Goal: Task Accomplishment & Management: Manage account settings

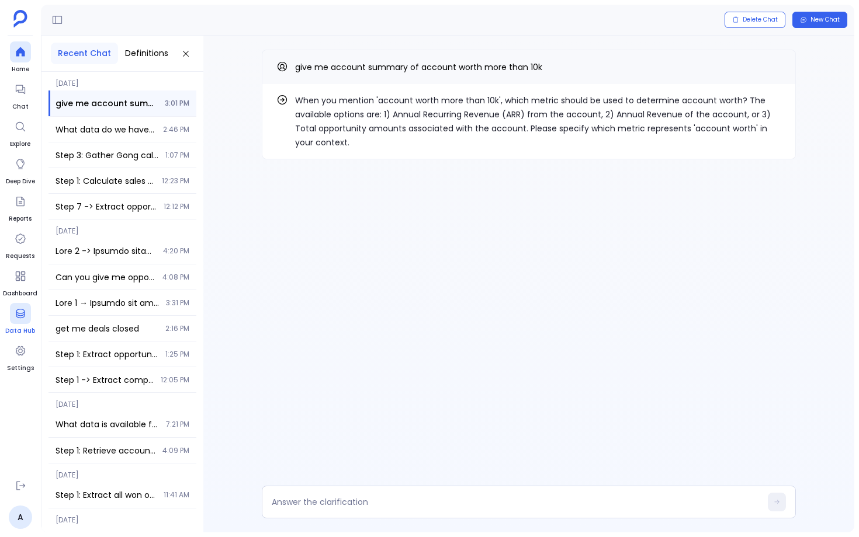
click at [20, 319] on icon at bounding box center [21, 314] width 12 height 12
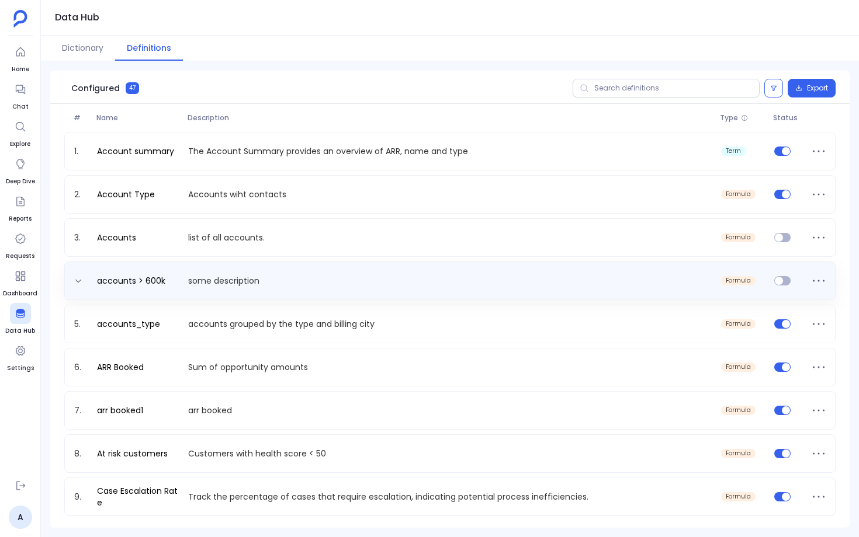
click at [221, 281] on p "some description" at bounding box center [449, 281] width 532 height 12
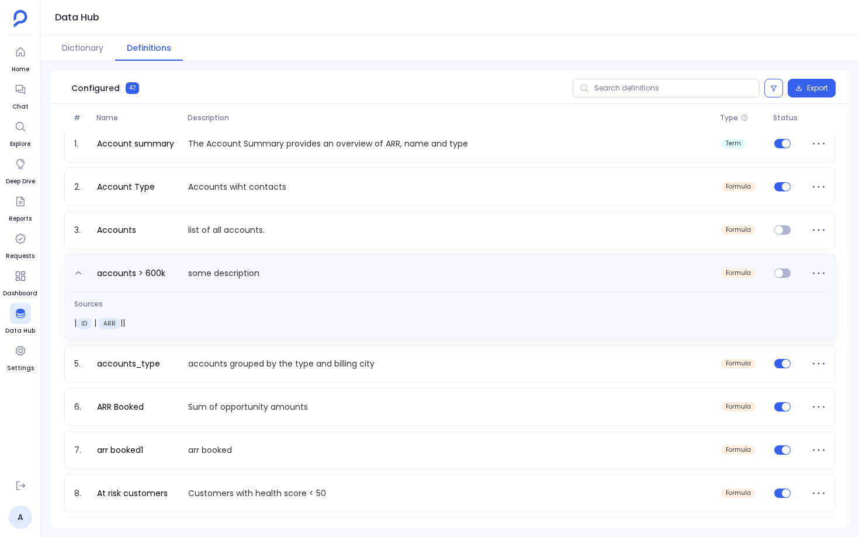
scroll to position [11, 0]
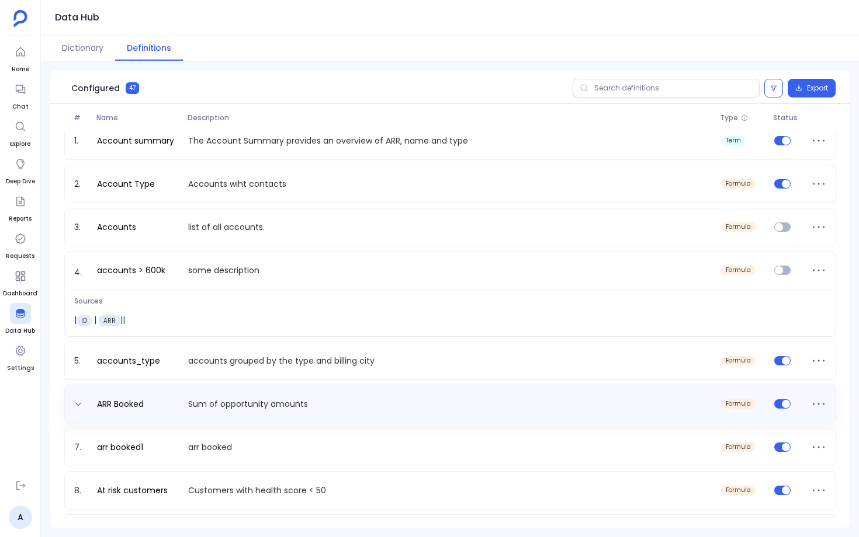
click at [289, 396] on div "ARR Booked Sum of opportunity amounts formula" at bounding box center [450, 404] width 761 height 19
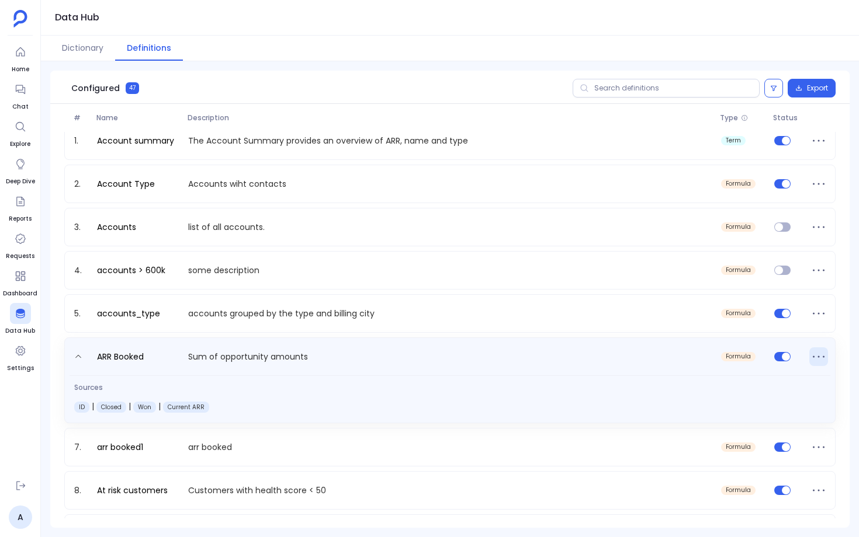
click at [811, 357] on icon at bounding box center [818, 357] width 19 height 19
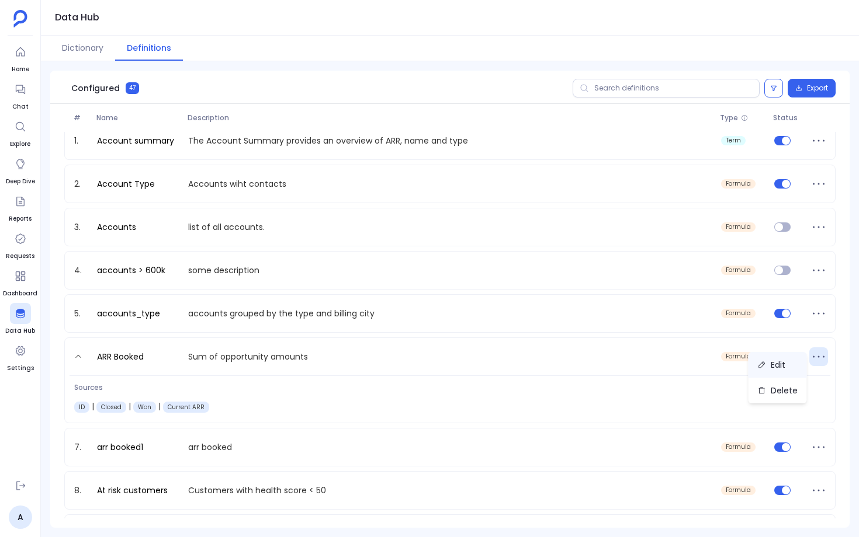
click at [799, 364] on button "Edit" at bounding box center [777, 365] width 58 height 26
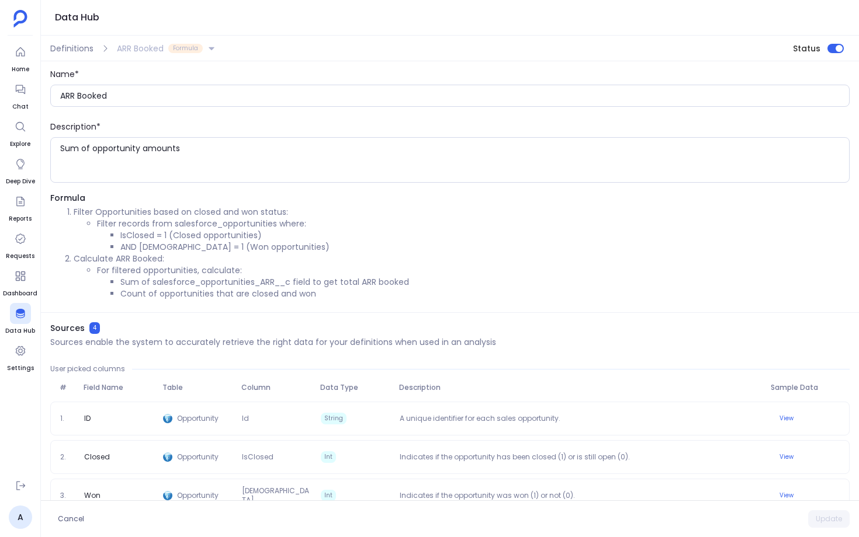
scroll to position [60, 0]
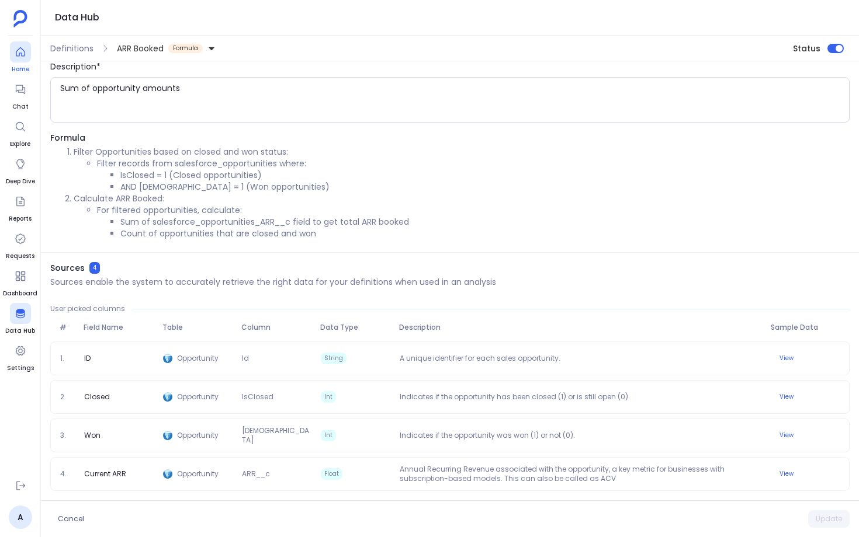
click at [27, 55] on div at bounding box center [20, 51] width 21 height 21
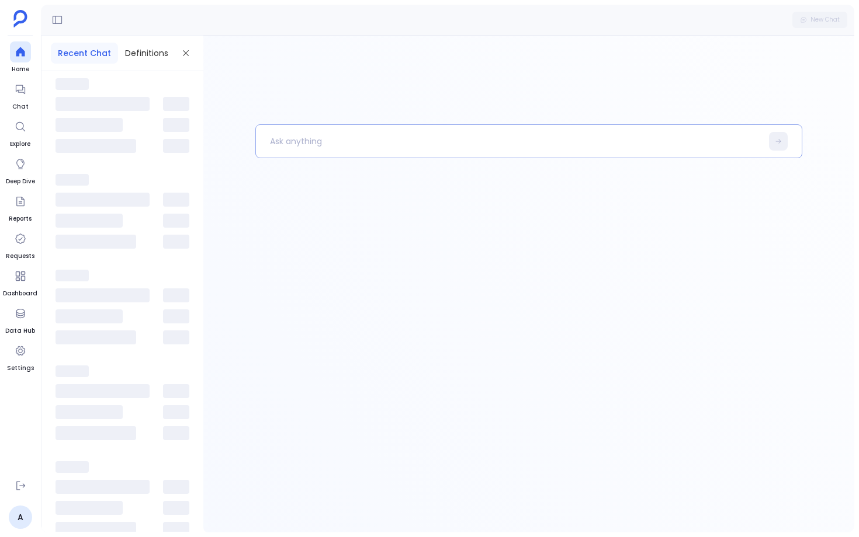
click at [283, 135] on p at bounding box center [508, 141] width 505 height 30
